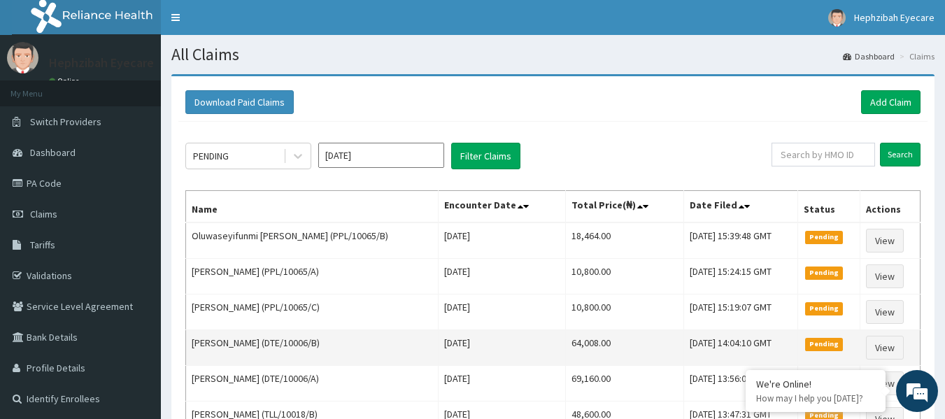
click at [257, 354] on td "Olumide Odumosu (DTE/10006/B)" at bounding box center [312, 348] width 252 height 36
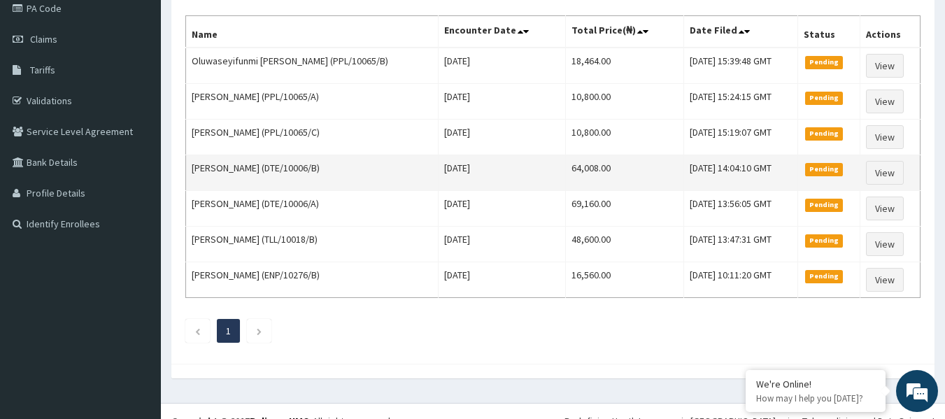
scroll to position [194, 0]
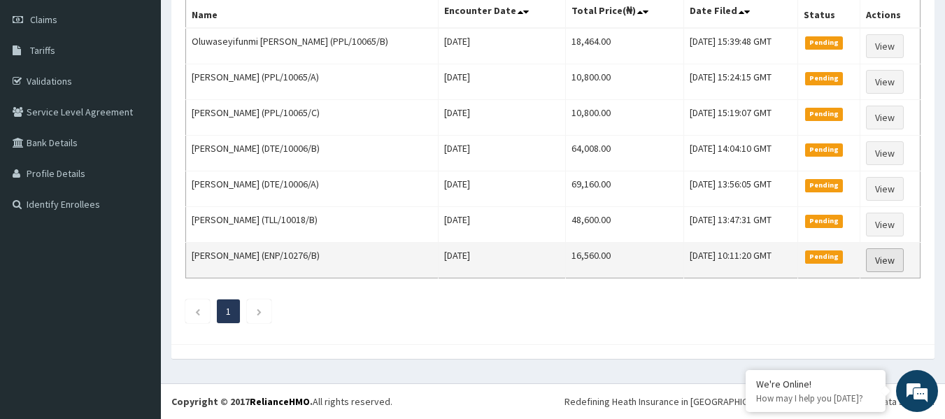
click at [880, 254] on link "View" at bounding box center [885, 260] width 38 height 24
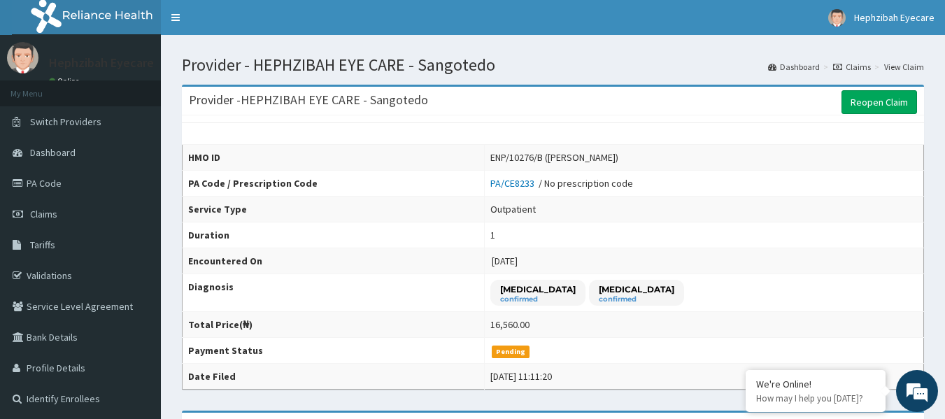
click at [679, 235] on td "1" at bounding box center [703, 235] width 439 height 26
click at [890, 96] on link "Reopen Claim" at bounding box center [879, 102] width 76 height 24
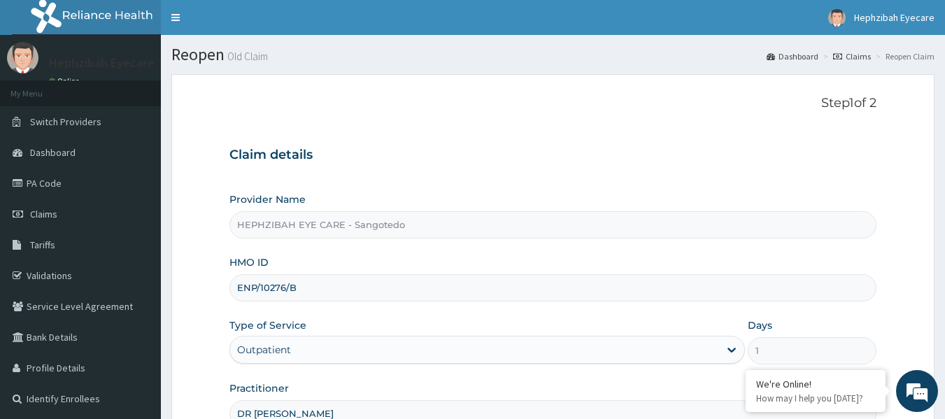
click at [304, 217] on input "HEPHZIBAH EYE CARE - Sangotedo" at bounding box center [553, 224] width 648 height 27
click at [53, 180] on link "PA Code" at bounding box center [80, 183] width 161 height 31
